Goal: Task Accomplishment & Management: Manage account settings

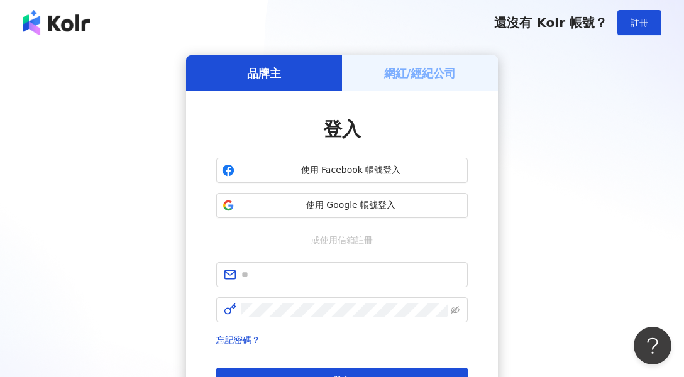
drag, startPoint x: 149, startPoint y: 85, endPoint x: 363, endPoint y: 75, distance: 214.6
click at [149, 85] on div "品牌主 網紅/經紀公司 登入 使用 Facebook 帳號登入 使用 Google 帳號登入 或使用信箱註冊 忘記密碼？ 登入 還沒有 Kolr 帳號？ 立即…" at bounding box center [342, 249] width 654 height 388
click at [375, 74] on div "網紅/經紀公司" at bounding box center [420, 73] width 156 height 36
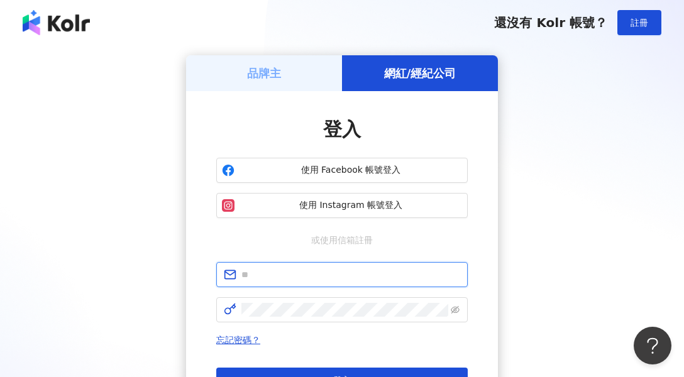
click at [370, 273] on input "text" at bounding box center [350, 275] width 219 height 14
type input "**********"
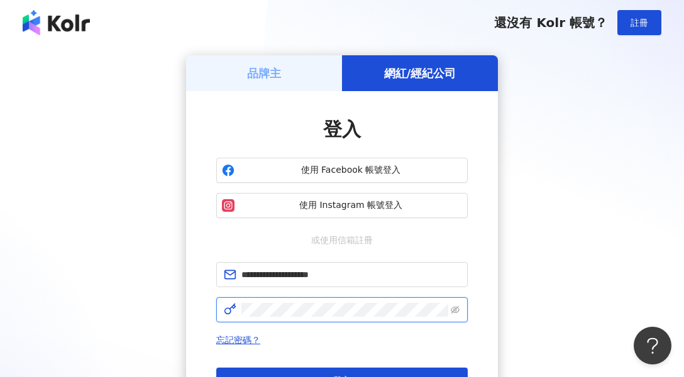
click button "登入" at bounding box center [341, 380] width 251 height 25
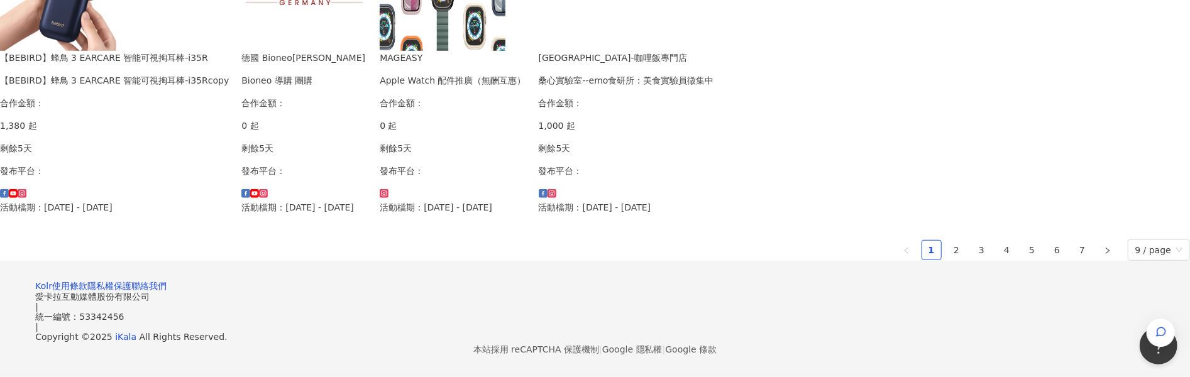
scroll to position [880, 0]
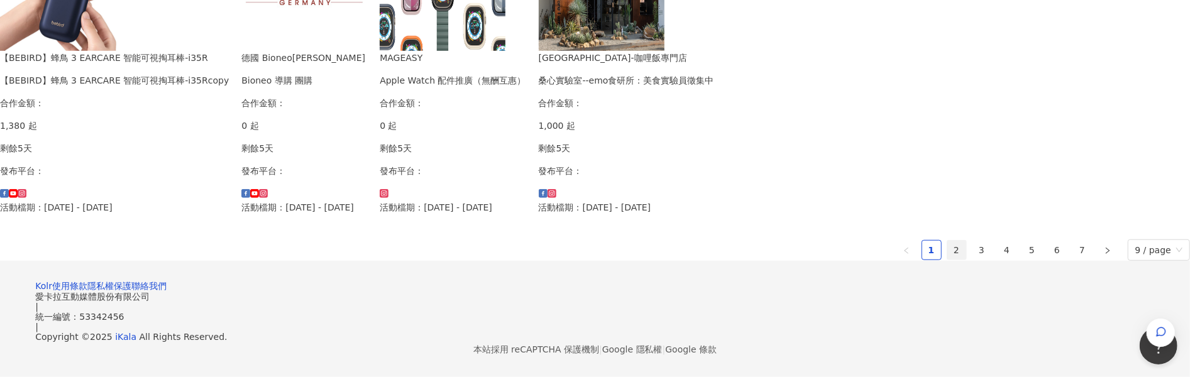
click at [683, 260] on link "2" at bounding box center [956, 250] width 19 height 19
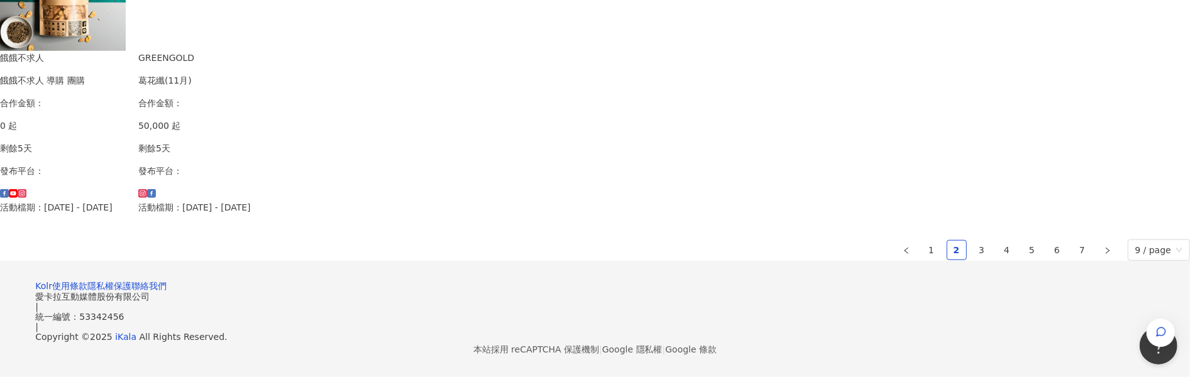
scroll to position [754, 0]
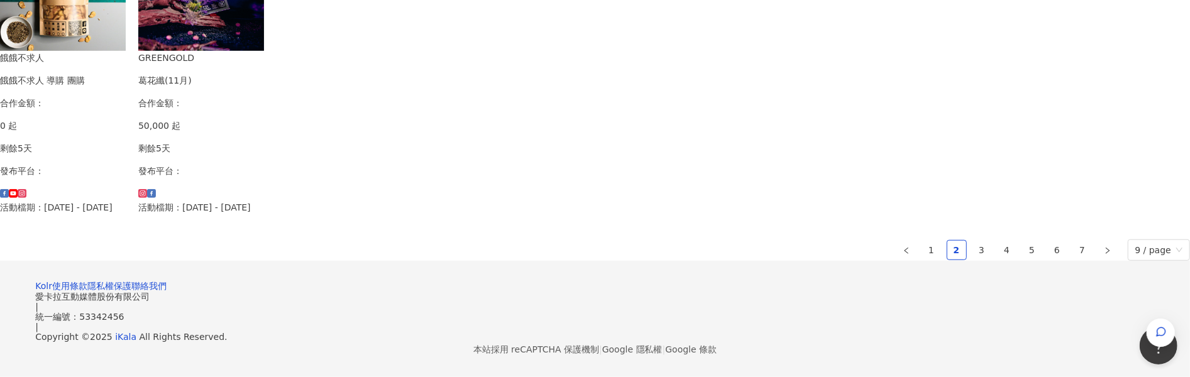
click at [683, 261] on ul "1 2 3 4 5 6 7 9 / page" at bounding box center [595, 250] width 1190 height 21
click at [683, 260] on link "3" at bounding box center [982, 250] width 19 height 19
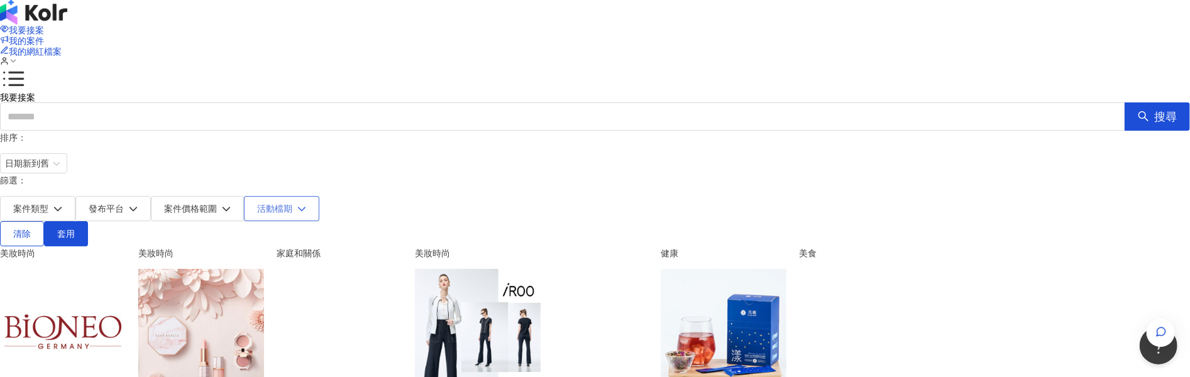
scroll to position [0, 0]
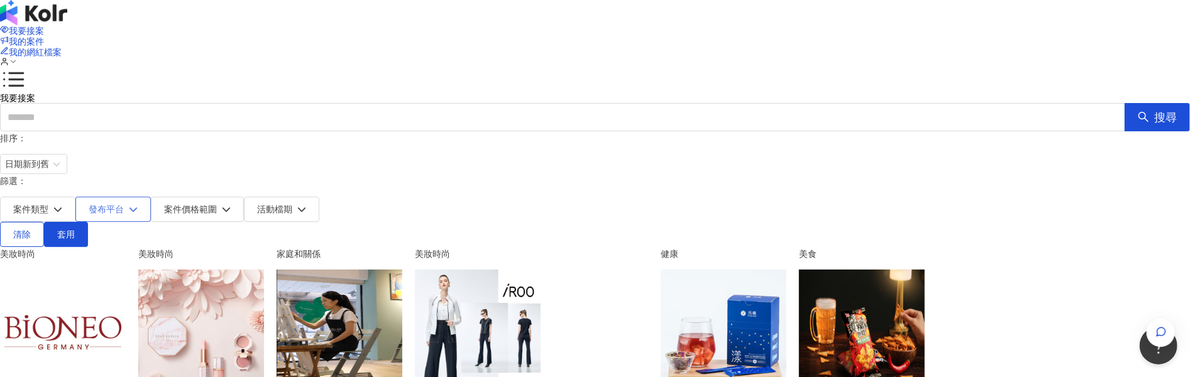
click at [124, 204] on span "發布平台" at bounding box center [106, 209] width 35 height 10
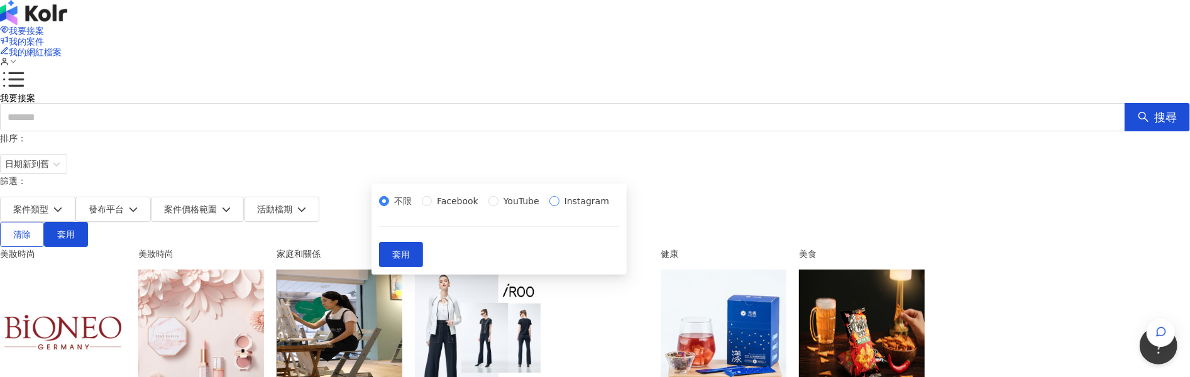
click at [560, 208] on span "Instagram" at bounding box center [587, 201] width 55 height 14
click at [423, 267] on button "套用" at bounding box center [401, 254] width 44 height 25
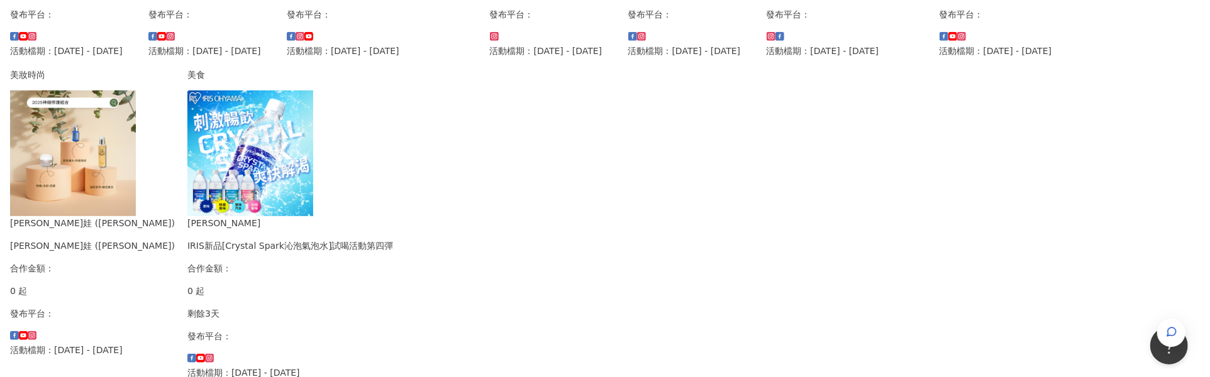
scroll to position [503, 0]
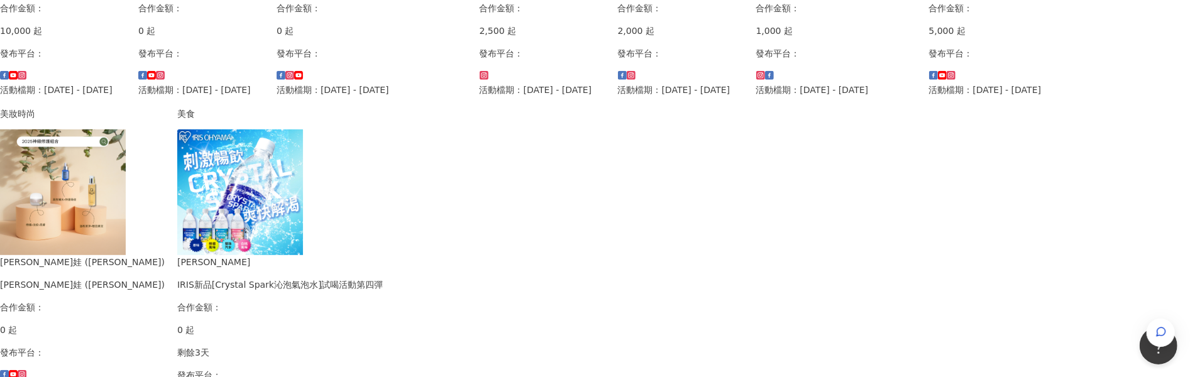
drag, startPoint x: 818, startPoint y: 123, endPoint x: 1031, endPoint y: 116, distance: 213.3
click at [683, 116] on div "我要接案 我的案件 我的網紅檔案 我要接案 搜尋 排序： 日期新到舊 篩選： 案件類型 發布平台 案件價格範圍 活動檔期 清除 套用 條件： Instagra…" at bounding box center [595, 39] width 1190 height 1084
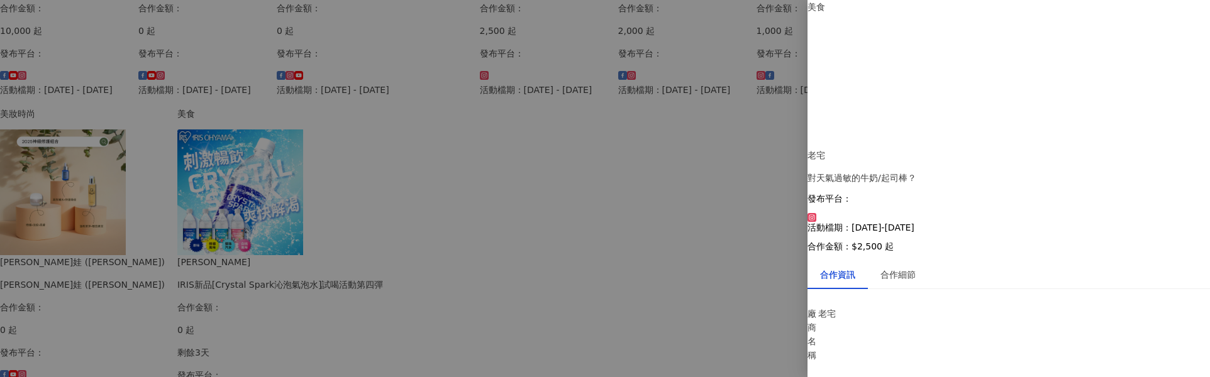
scroll to position [0, 0]
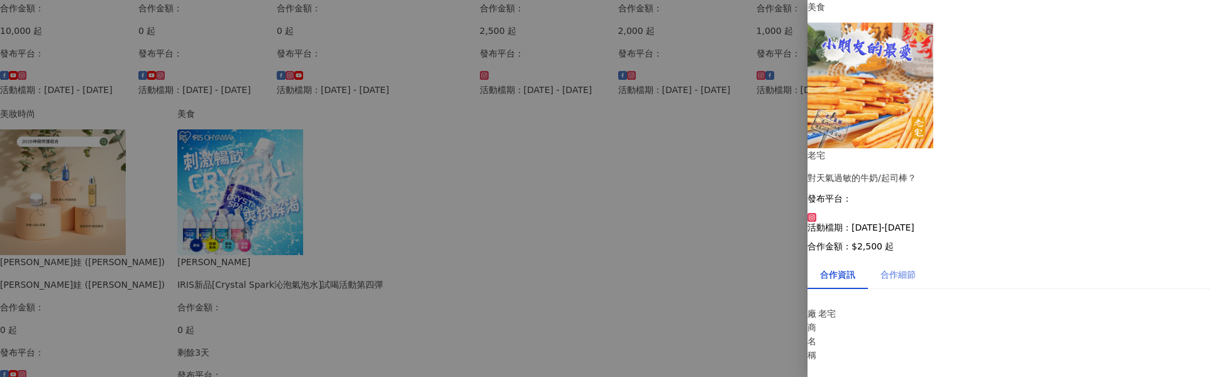
click at [683, 260] on div "合作細節" at bounding box center [898, 274] width 60 height 29
click at [683, 268] on div "合作資訊" at bounding box center [837, 275] width 35 height 14
click at [683, 268] on div "合作細節" at bounding box center [897, 275] width 35 height 14
click at [683, 268] on div "合作資訊" at bounding box center [837, 275] width 35 height 14
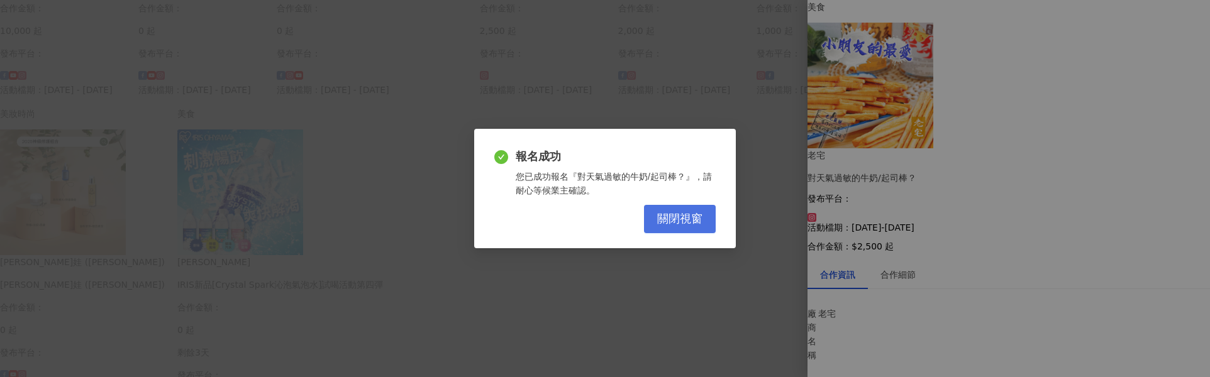
click at [674, 213] on span "關閉視窗" at bounding box center [679, 219] width 45 height 14
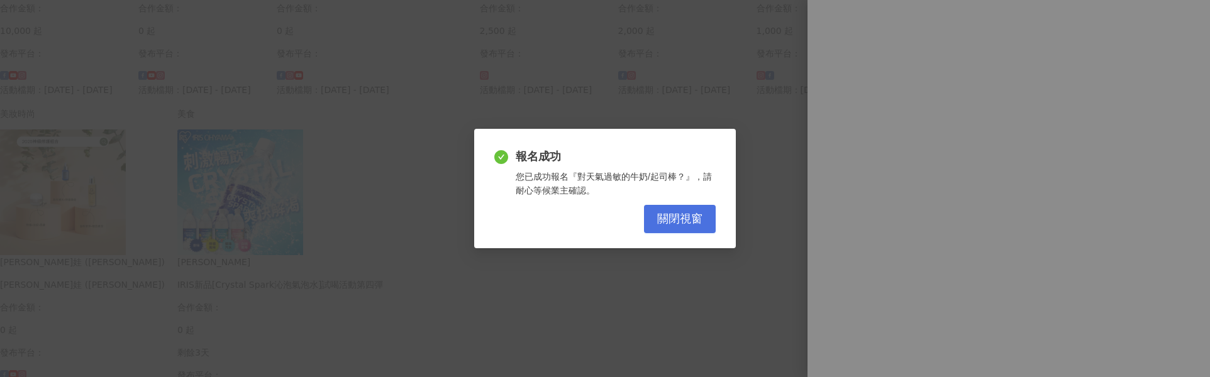
scroll to position [0, 0]
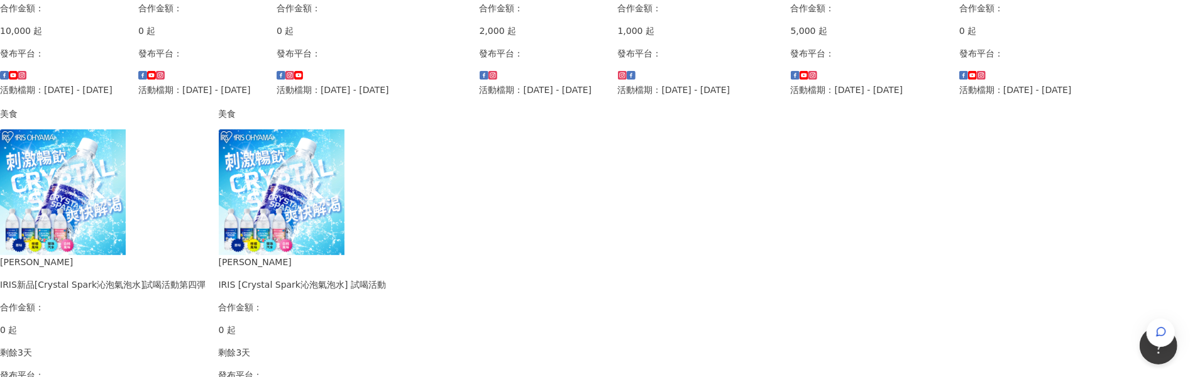
click at [141, 180] on div "我要接案 我的案件 我的網紅檔案 我要接案 搜尋 排序： 日期新到舊 篩選： 案件類型 發布平台 案件價格範圍 活動檔期 清除 套用 條件： Instagra…" at bounding box center [595, 39] width 1190 height 1084
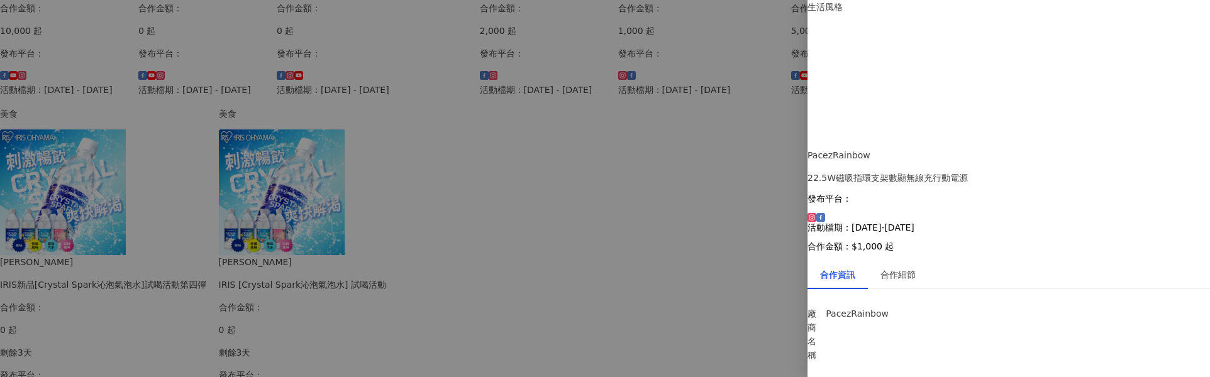
scroll to position [116, 0]
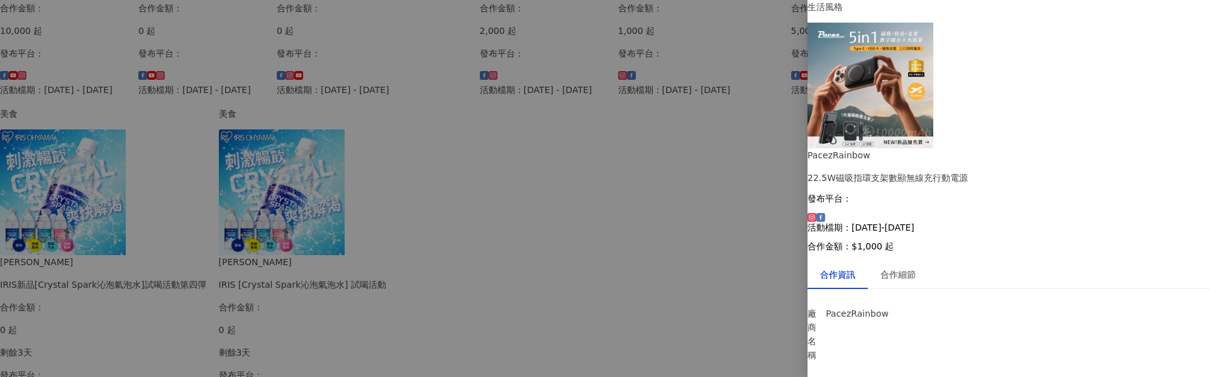
click at [141, 204] on div at bounding box center [605, 188] width 1210 height 377
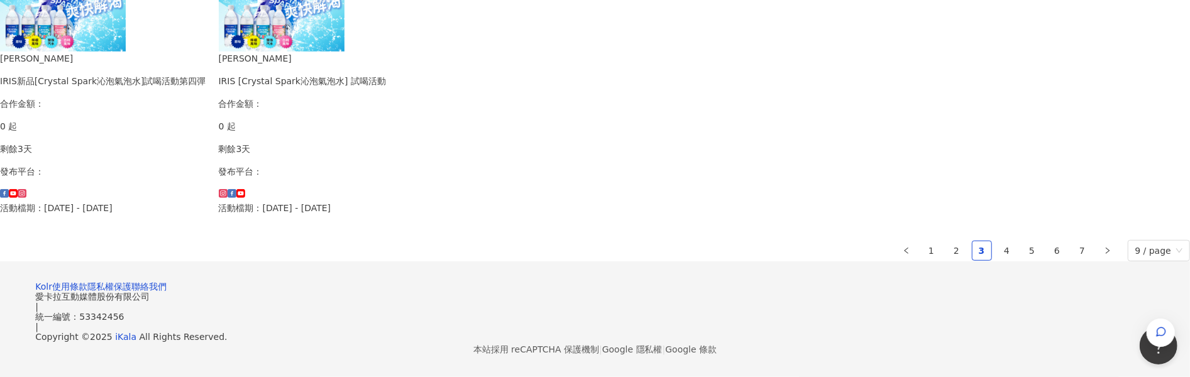
scroll to position [880, 0]
click at [683, 260] on link "1" at bounding box center [931, 250] width 19 height 19
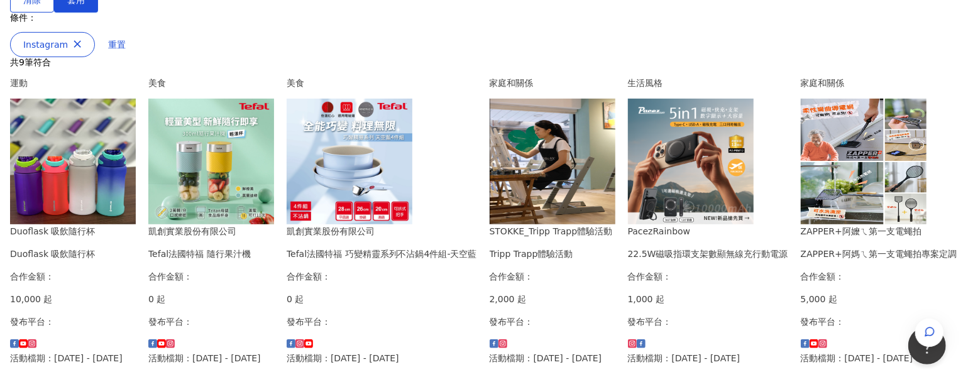
scroll to position [250, 0]
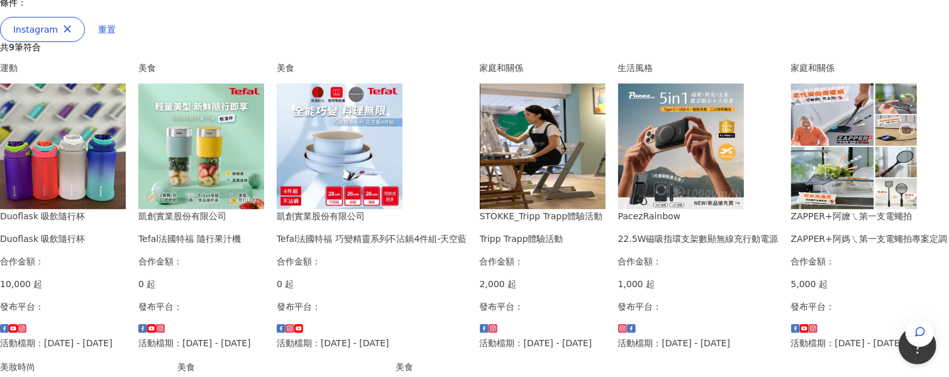
click at [126, 123] on img at bounding box center [63, 147] width 126 height 126
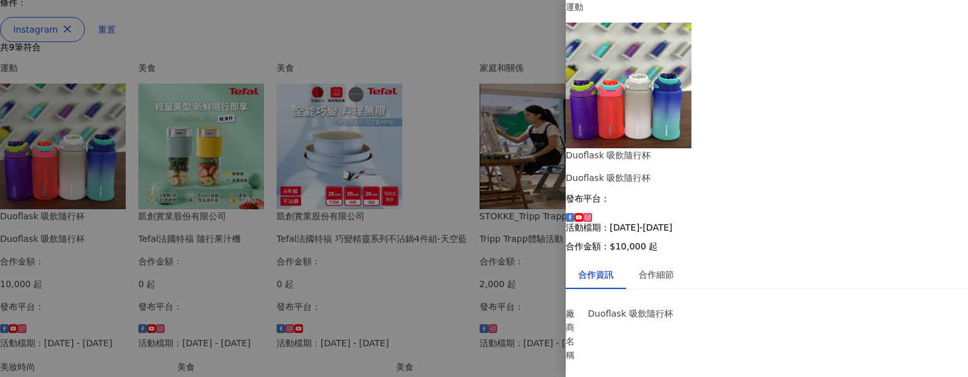
scroll to position [54, 0]
click at [659, 268] on div "合作細節" at bounding box center [656, 275] width 35 height 14
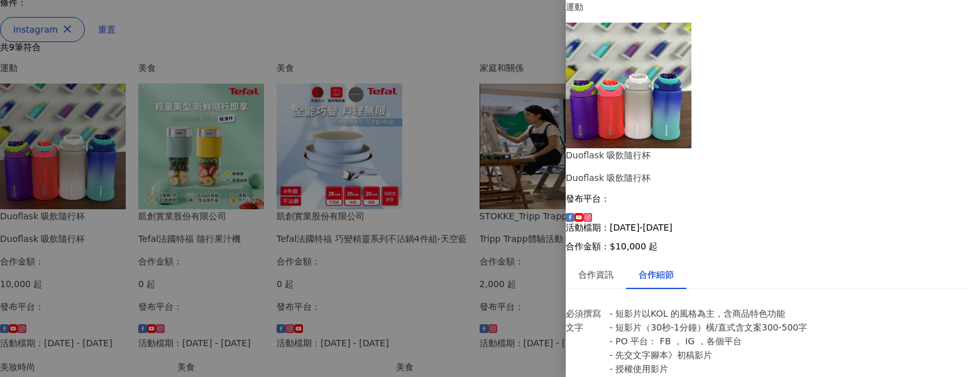
click at [123, 174] on div at bounding box center [484, 188] width 968 height 377
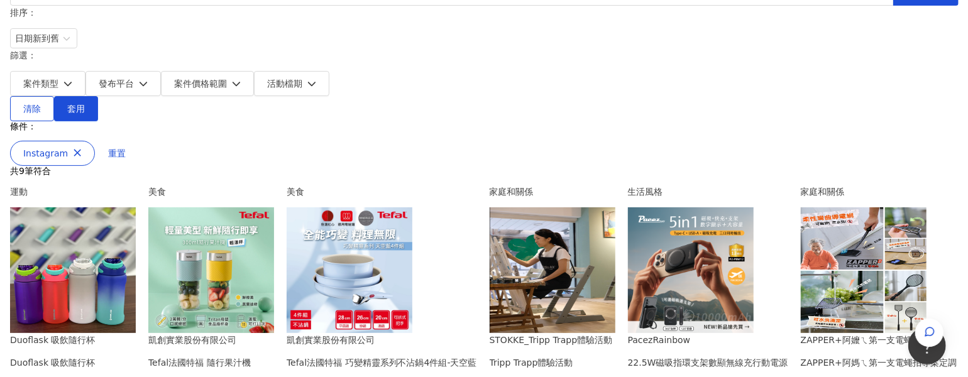
scroll to position [251, 0]
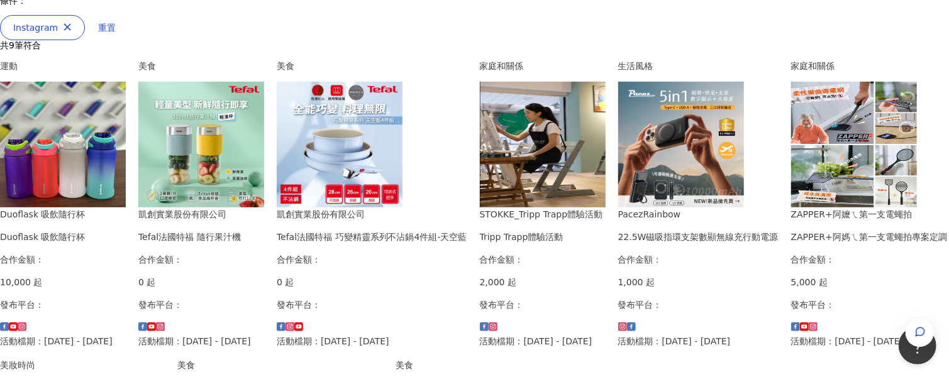
click at [126, 120] on img at bounding box center [63, 145] width 126 height 126
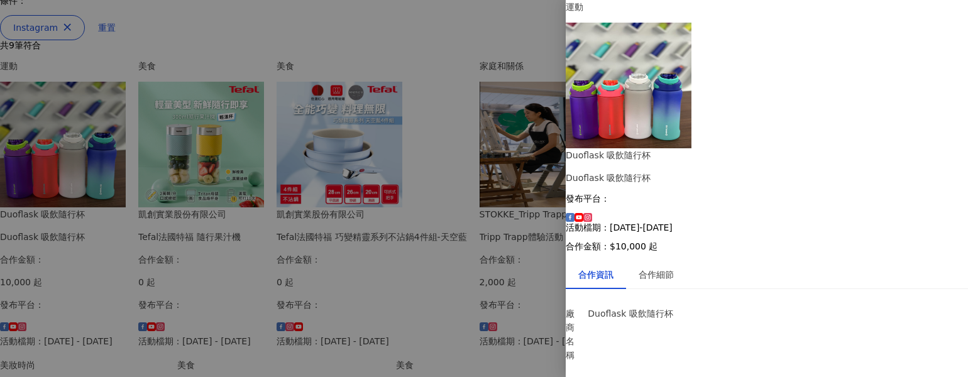
scroll to position [54, 0]
click at [683, 260] on div "合作細節" at bounding box center [656, 274] width 60 height 29
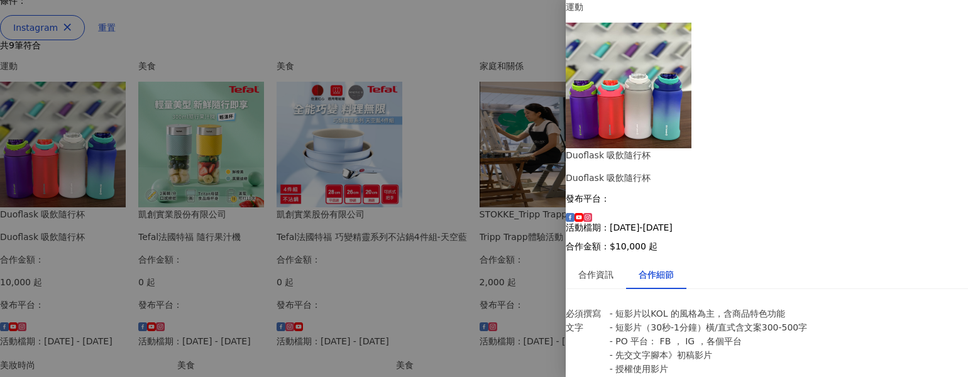
click at [250, 140] on div at bounding box center [484, 188] width 968 height 377
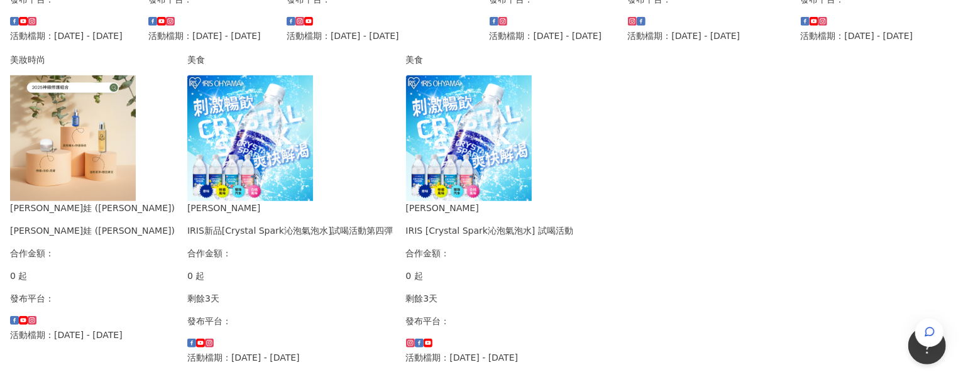
scroll to position [503, 0]
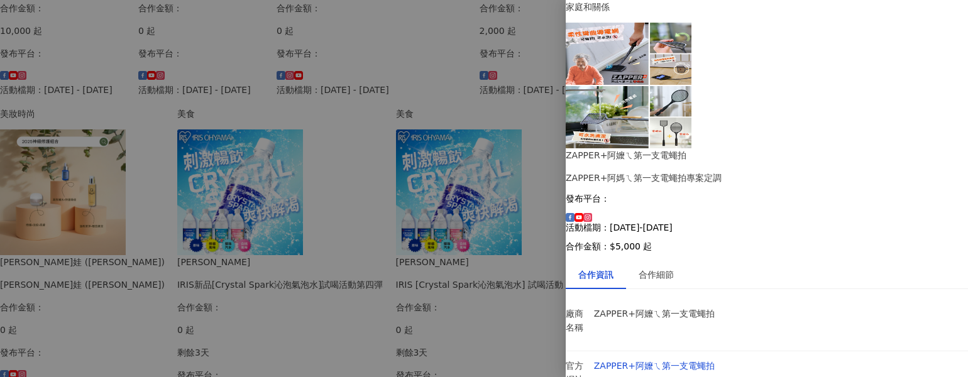
scroll to position [116, 0]
click at [43, 226] on div at bounding box center [484, 188] width 968 height 377
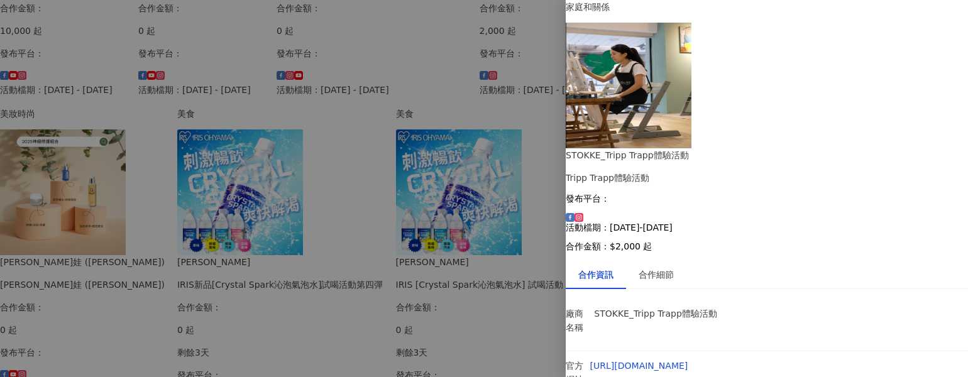
click at [96, 191] on div at bounding box center [484, 188] width 968 height 377
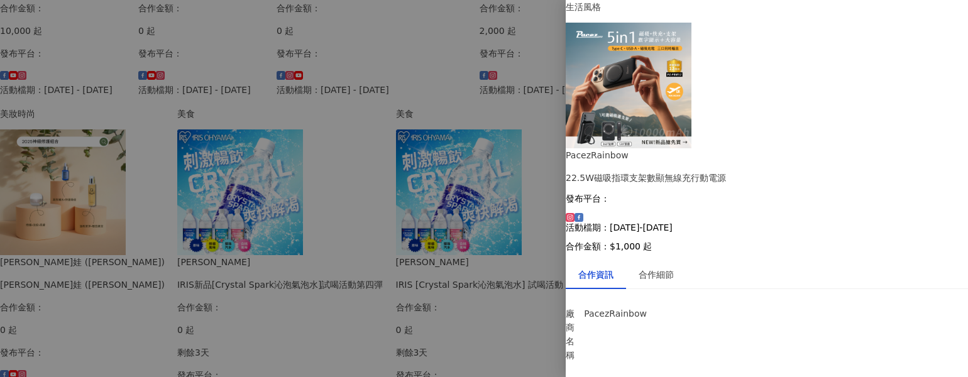
scroll to position [116, 0]
click at [289, 178] on div at bounding box center [484, 188] width 968 height 377
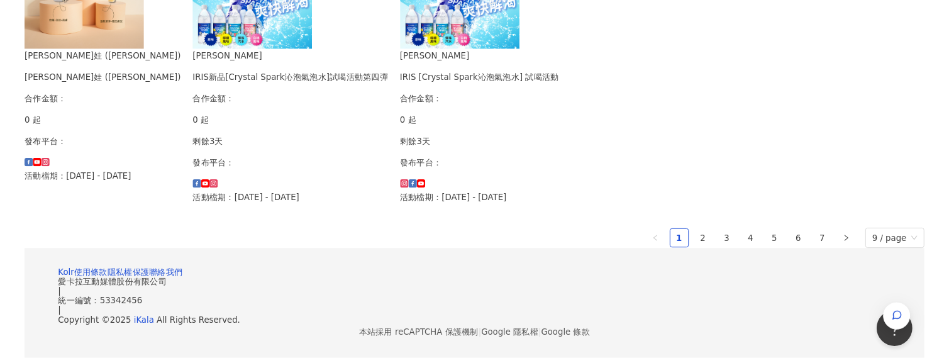
scroll to position [880, 0]
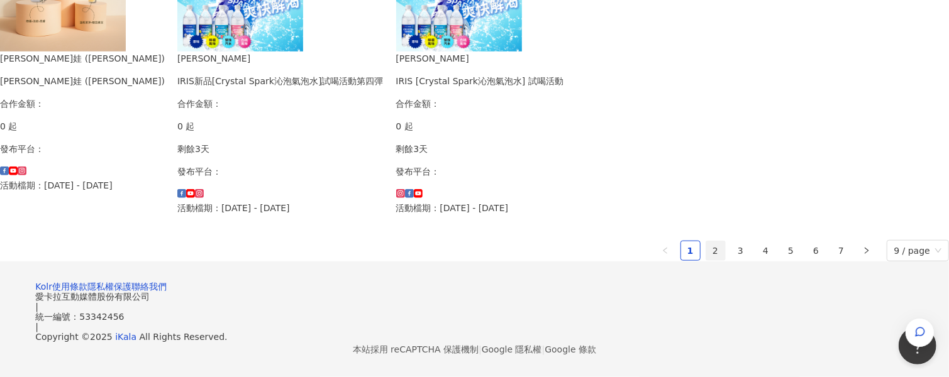
click at [683, 260] on link "2" at bounding box center [715, 250] width 19 height 19
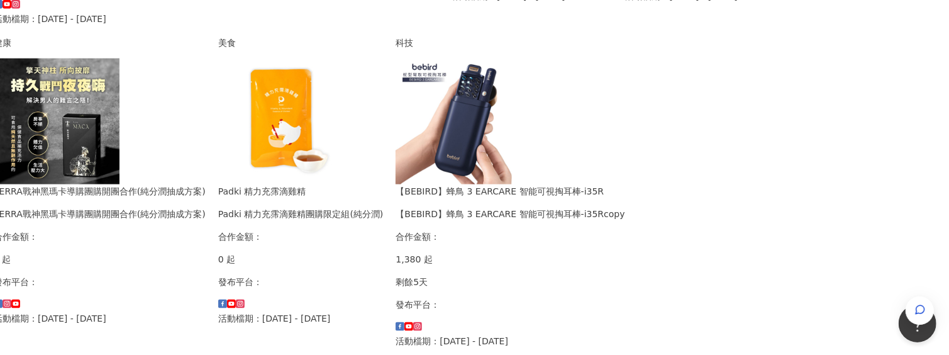
scroll to position [943, 94]
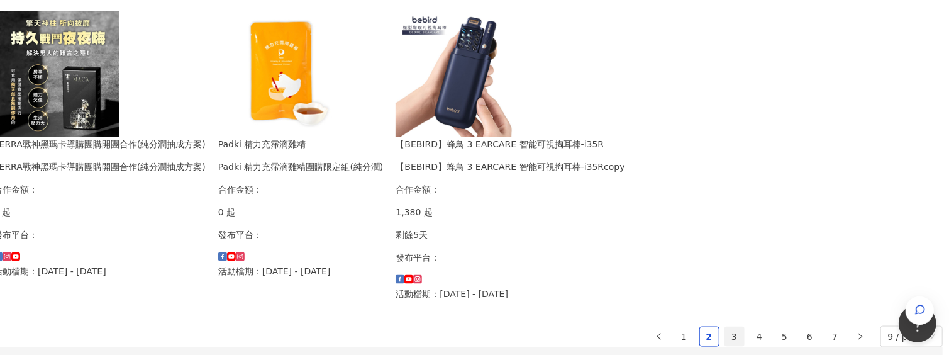
click at [683, 327] on link "3" at bounding box center [734, 336] width 19 height 19
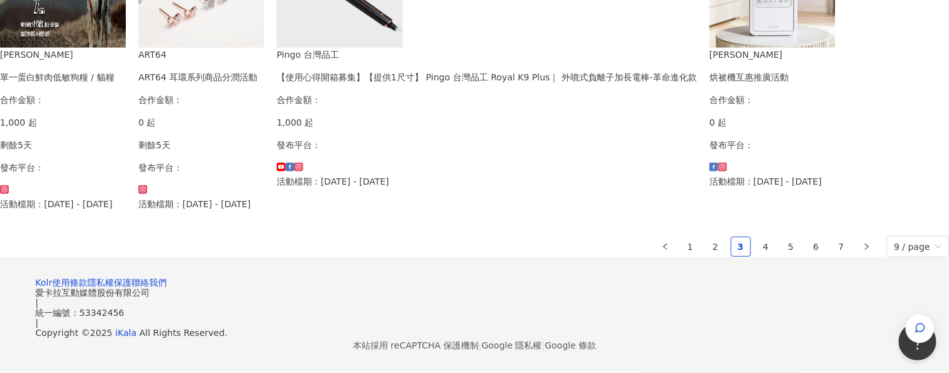
scroll to position [880, 0]
click at [683, 256] on link "4" at bounding box center [765, 247] width 19 height 19
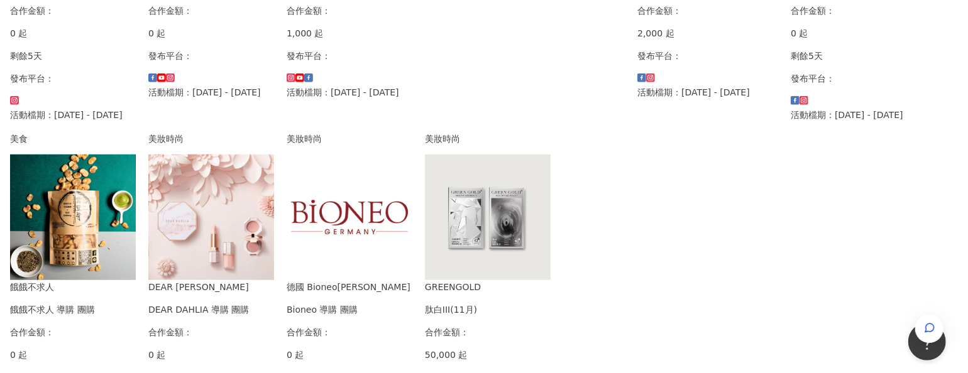
scroll to position [503, 0]
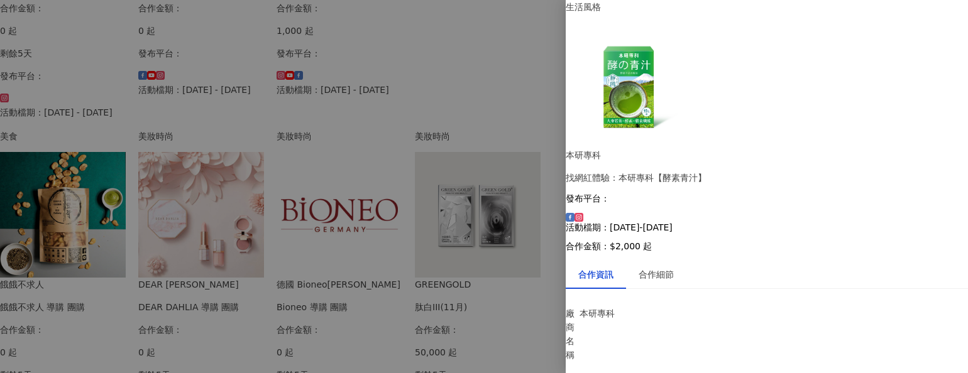
scroll to position [96, 0]
click at [333, 173] on div at bounding box center [484, 186] width 968 height 373
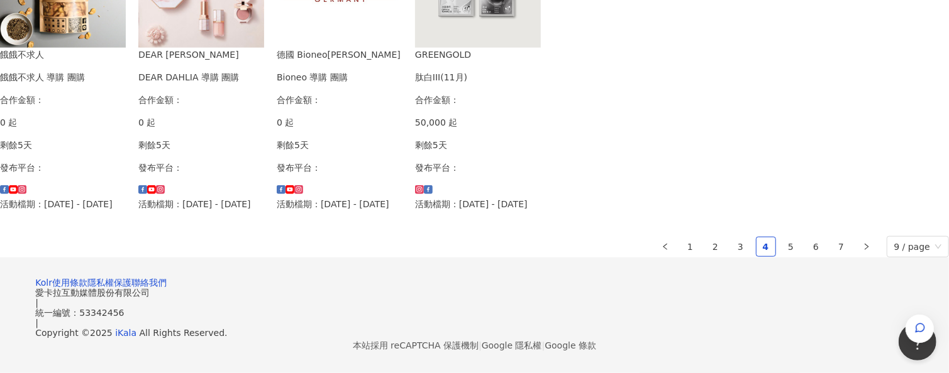
scroll to position [1006, 0]
click at [683, 238] on link "5" at bounding box center [790, 247] width 19 height 19
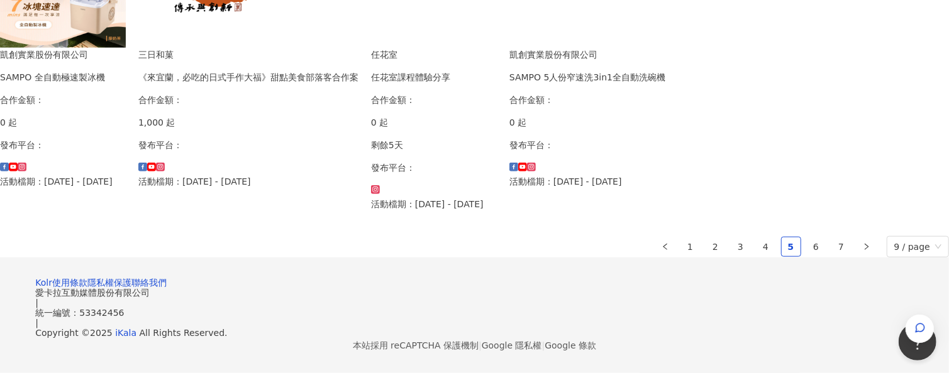
scroll to position [880, 0]
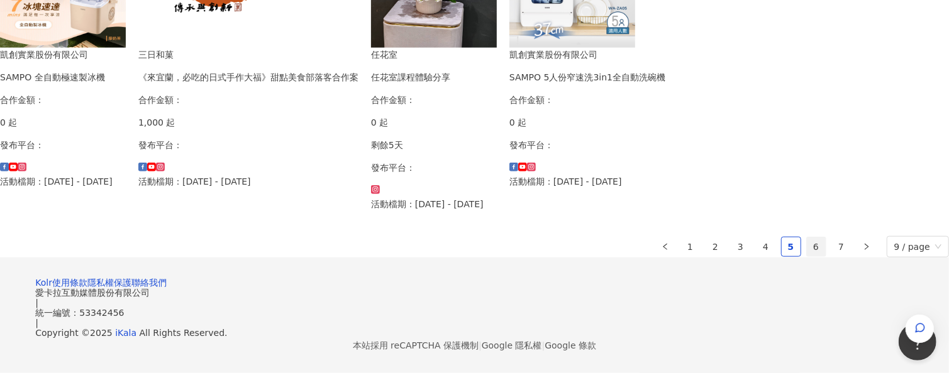
click at [683, 256] on link "6" at bounding box center [816, 247] width 19 height 19
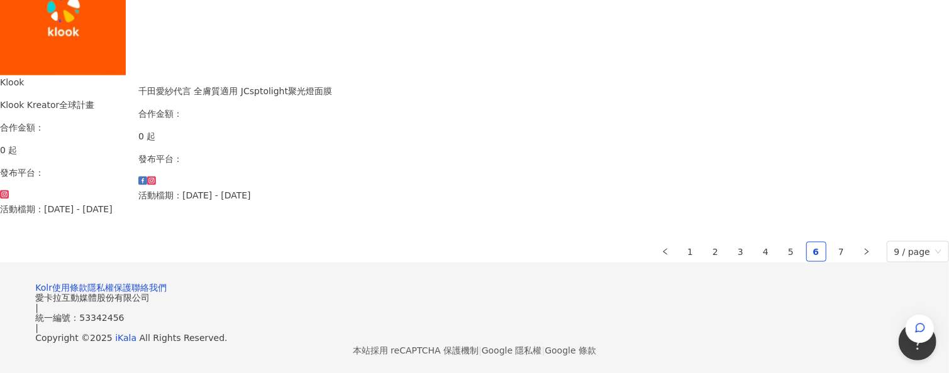
scroll to position [1040, 0]
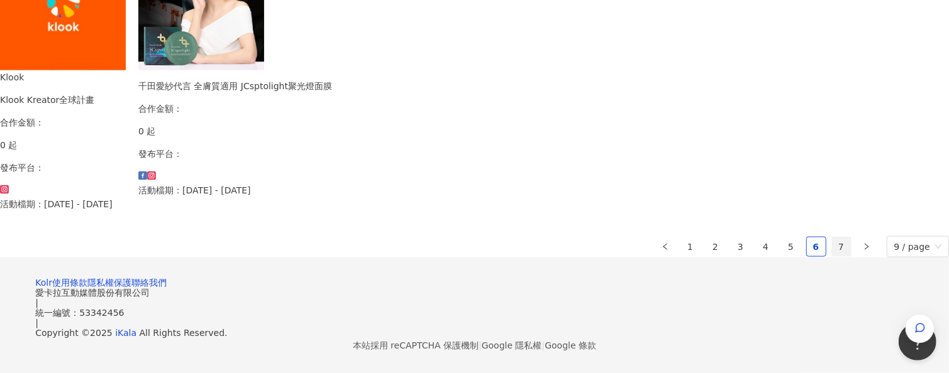
click at [683, 238] on link "7" at bounding box center [841, 247] width 19 height 19
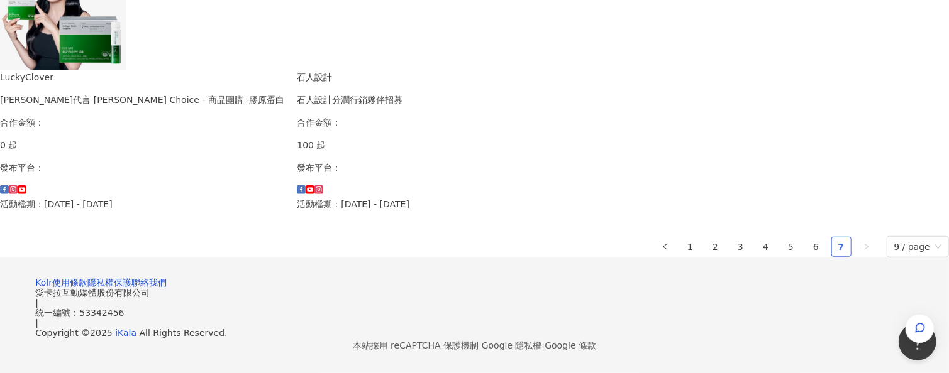
scroll to position [424, 0]
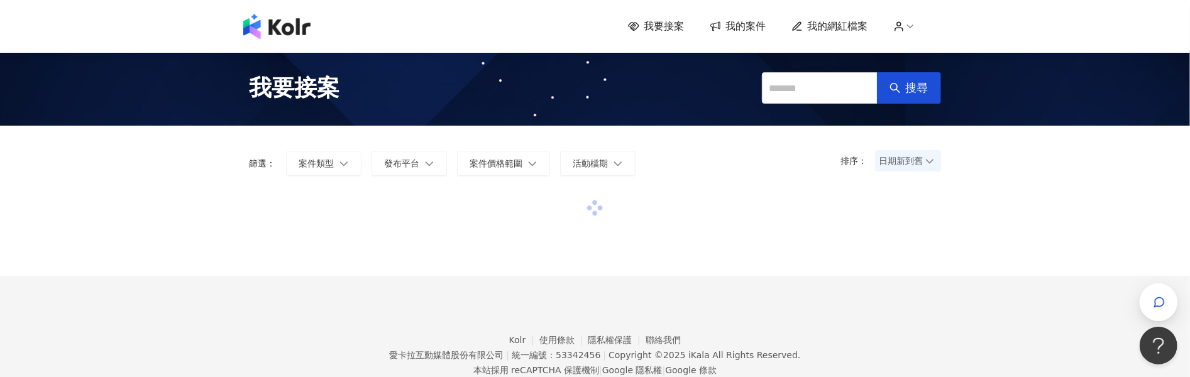
click at [744, 30] on span "我的案件" at bounding box center [746, 26] width 40 height 14
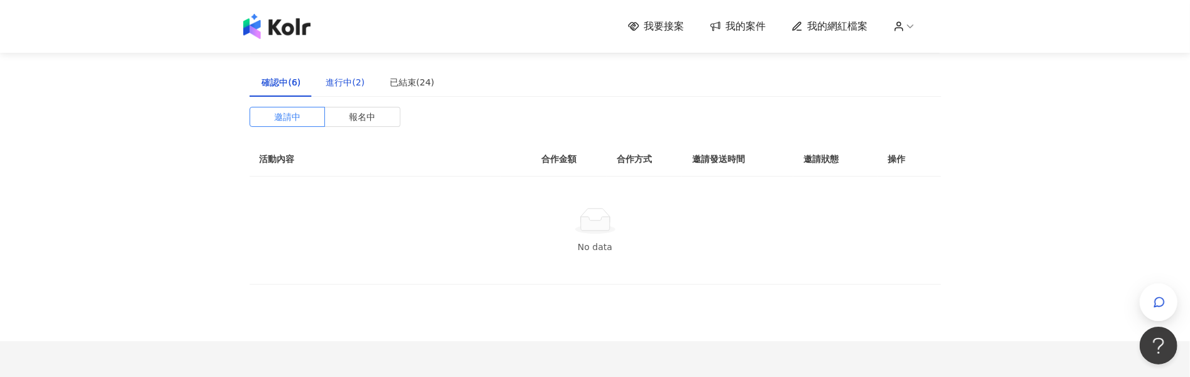
click at [353, 85] on div "進行中(2)" at bounding box center [345, 82] width 39 height 14
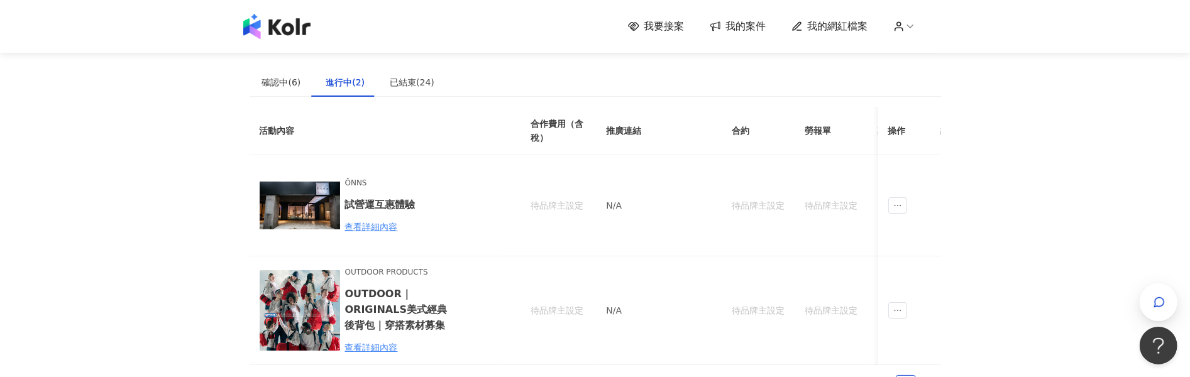
drag, startPoint x: 678, startPoint y: 23, endPoint x: 632, endPoint y: 19, distance: 46.0
click at [677, 23] on span "我要接案" at bounding box center [664, 26] width 40 height 14
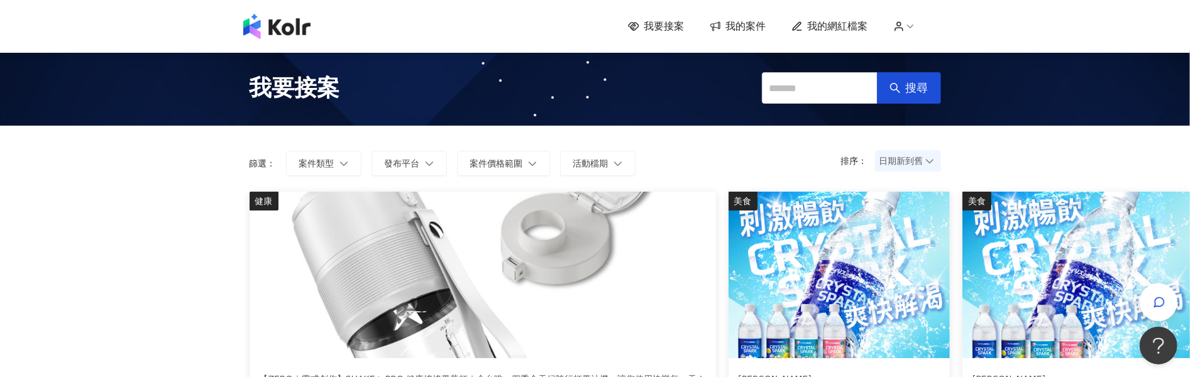
click at [741, 30] on span "我的案件" at bounding box center [746, 26] width 40 height 14
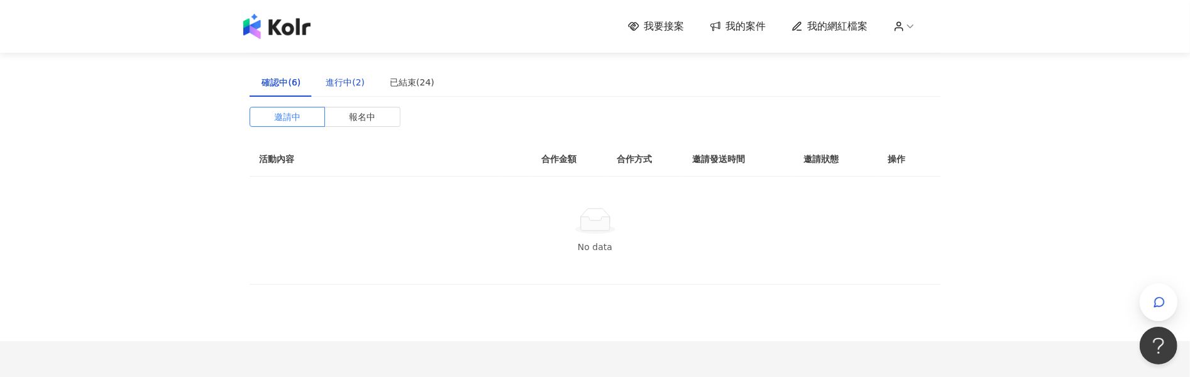
click at [333, 80] on div "進行中(2)" at bounding box center [345, 82] width 39 height 14
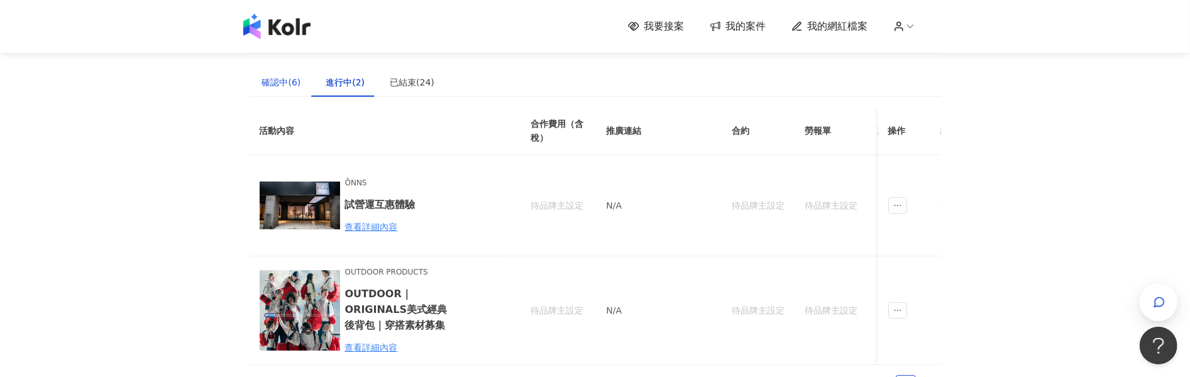
click at [283, 85] on div "確認中(6)" at bounding box center [281, 82] width 39 height 14
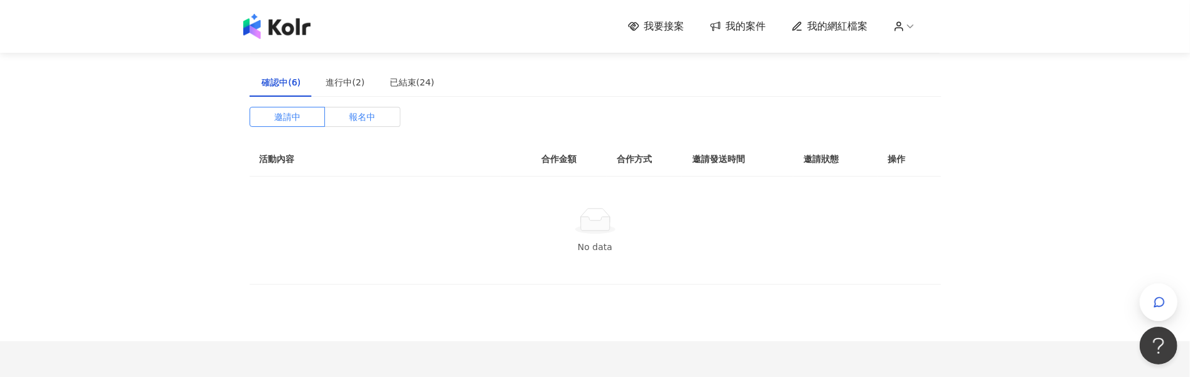
click at [345, 115] on label "報名中" at bounding box center [362, 117] width 75 height 20
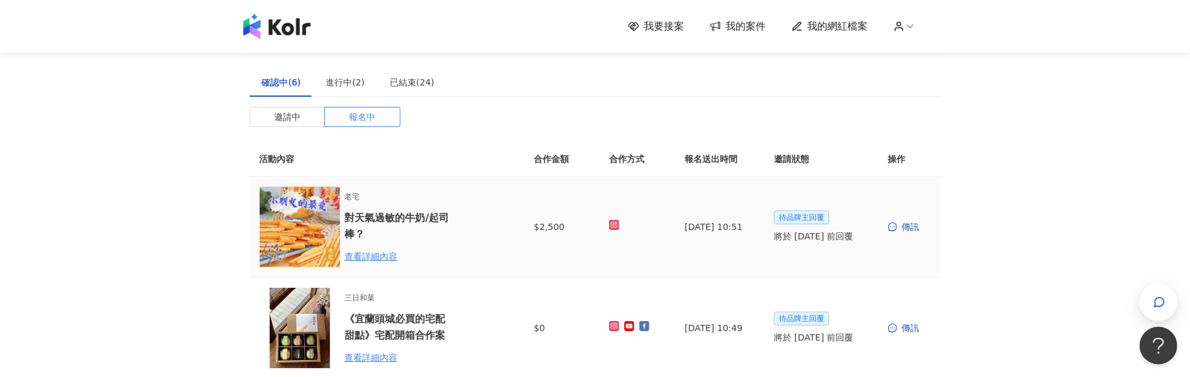
click at [312, 216] on img at bounding box center [300, 227] width 80 height 80
click at [385, 253] on div "查看詳細內容" at bounding box center [400, 257] width 110 height 14
